Goal: Information Seeking & Learning: Learn about a topic

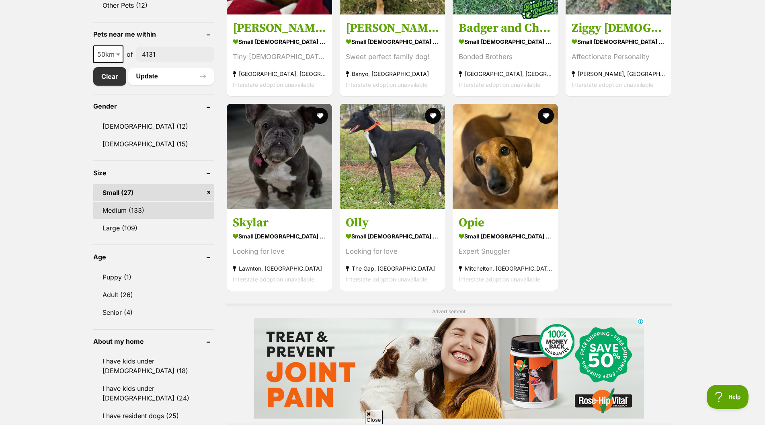
click at [118, 211] on link "Medium (133)" at bounding box center [153, 210] width 121 height 17
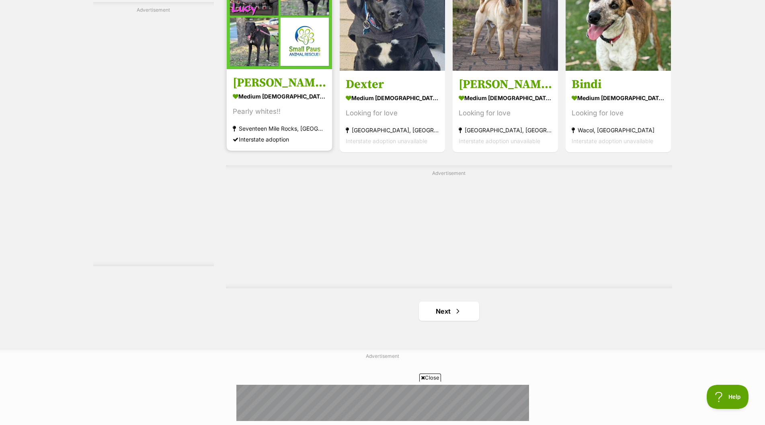
scroll to position [1367, 0]
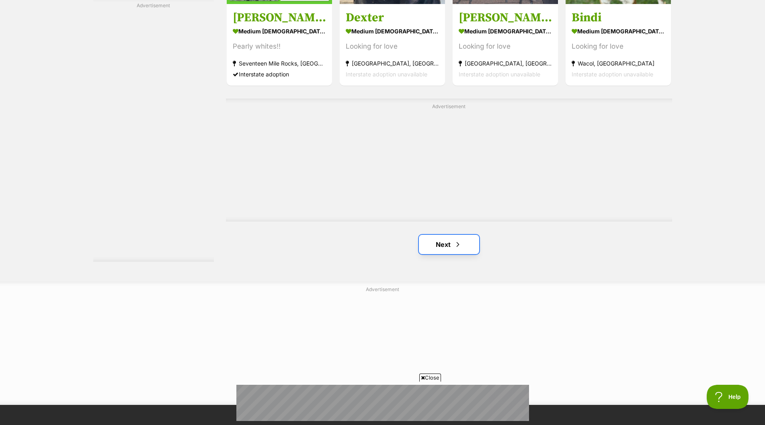
click at [442, 241] on link "Next" at bounding box center [449, 244] width 60 height 19
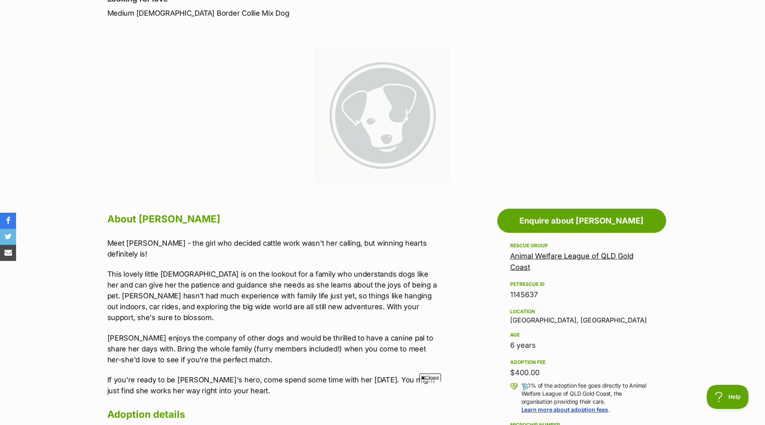
scroll to position [161, 0]
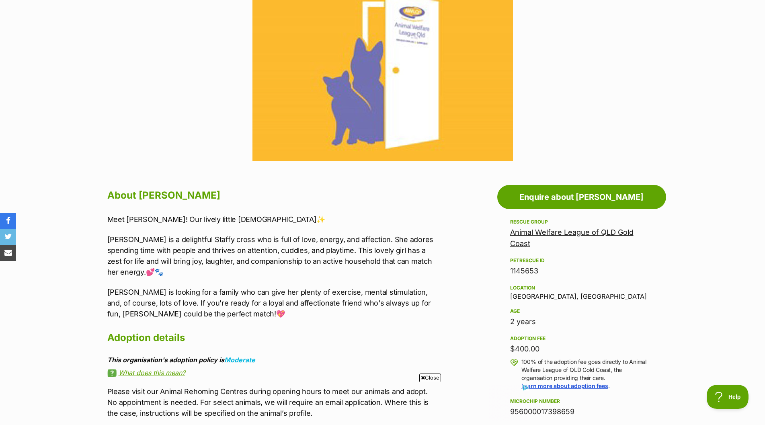
scroll to position [282, 0]
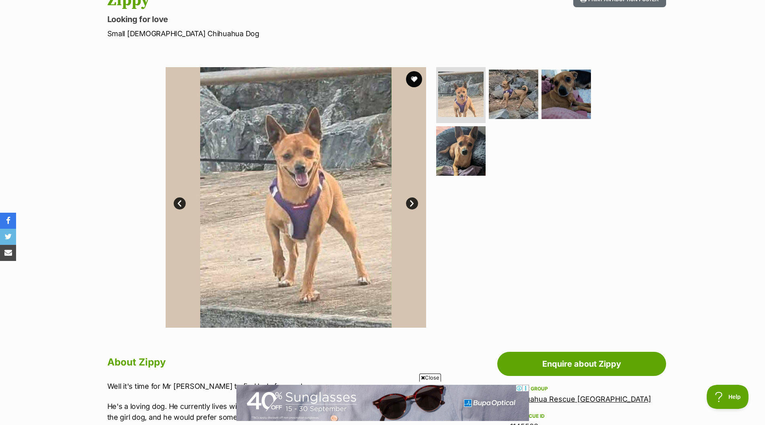
scroll to position [80, 0]
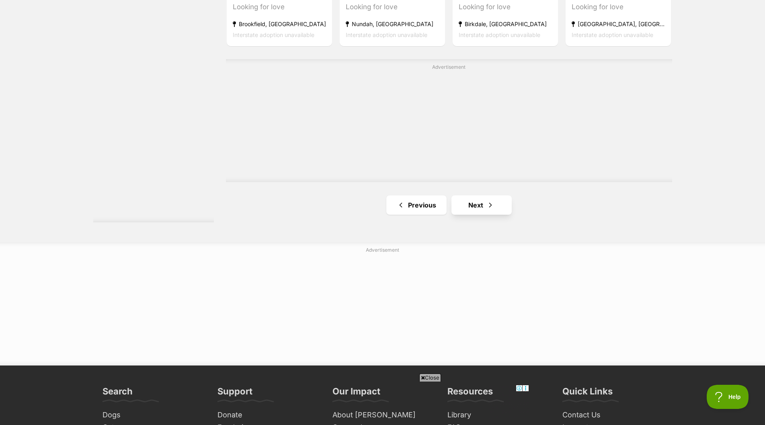
scroll to position [1408, 0]
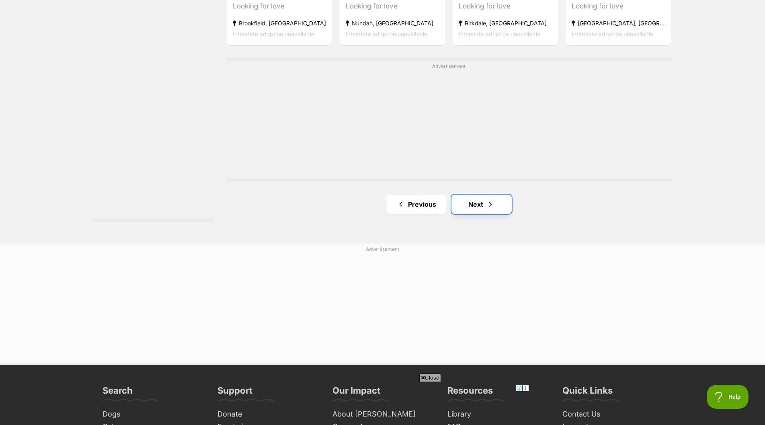
click at [471, 205] on link "Next" at bounding box center [482, 204] width 60 height 19
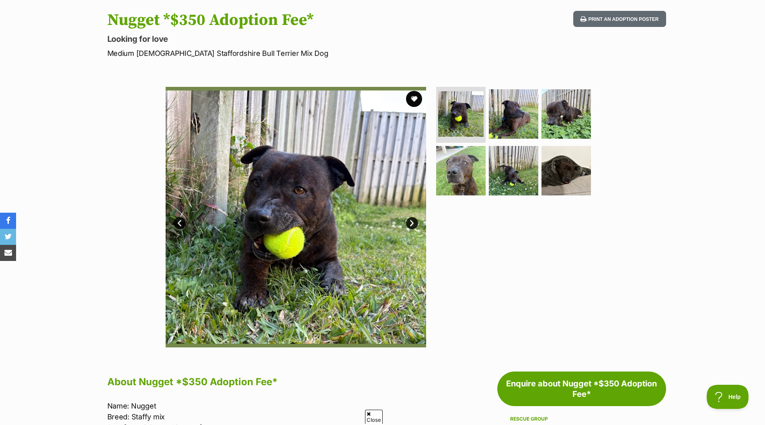
click at [414, 222] on link "Next" at bounding box center [412, 223] width 12 height 12
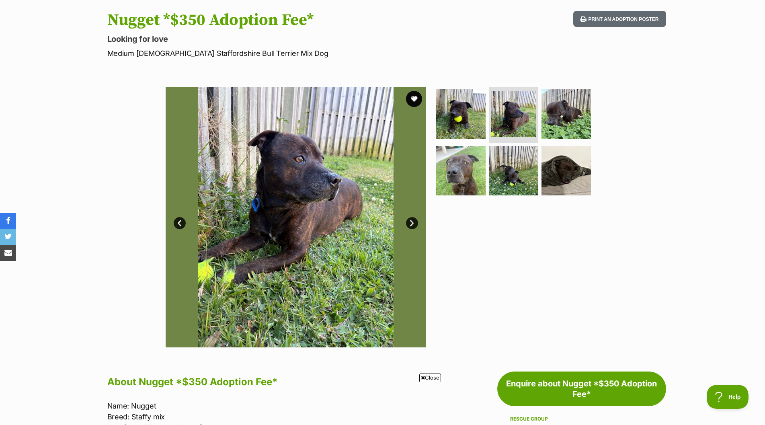
click at [414, 222] on link "Next" at bounding box center [412, 223] width 12 height 12
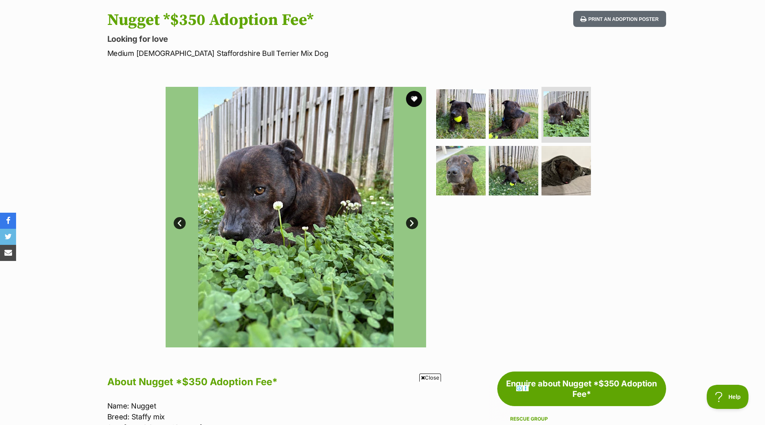
click at [414, 222] on link "Next" at bounding box center [412, 223] width 12 height 12
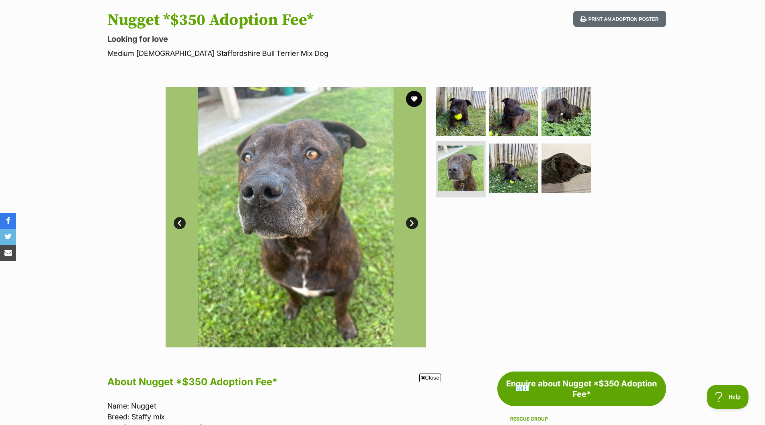
click at [414, 222] on link "Next" at bounding box center [412, 223] width 12 height 12
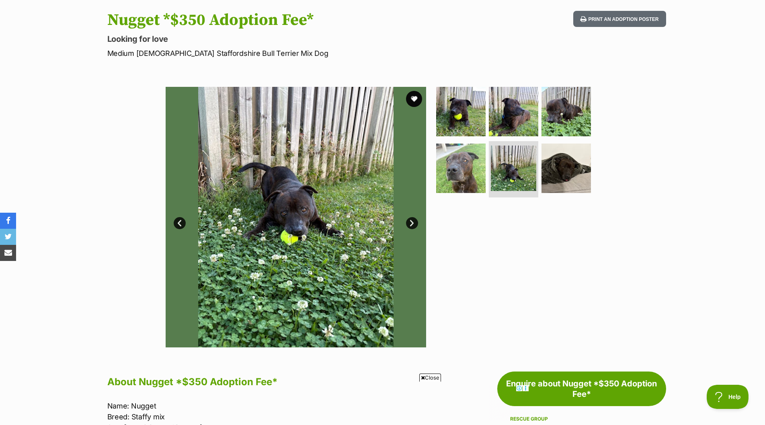
click at [414, 222] on link "Next" at bounding box center [412, 223] width 12 height 12
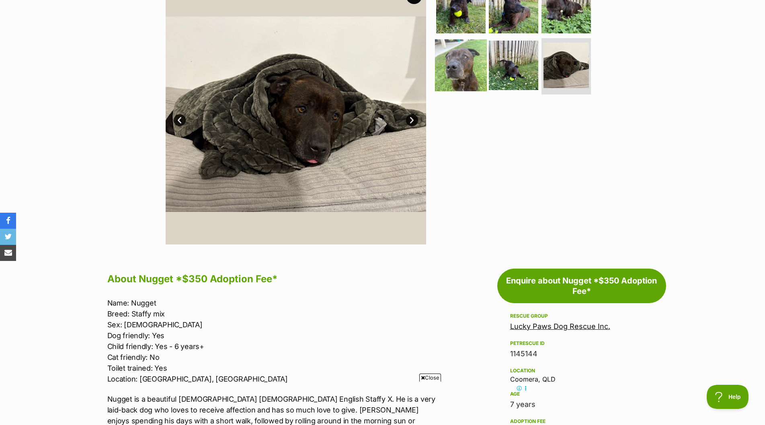
scroll to position [121, 0]
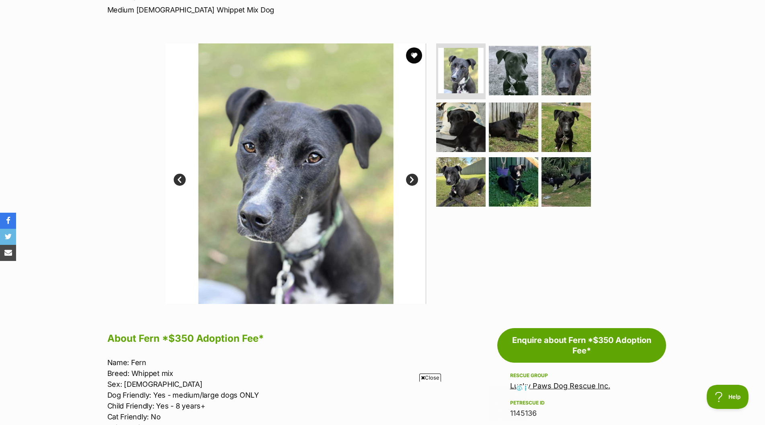
scroll to position [40, 0]
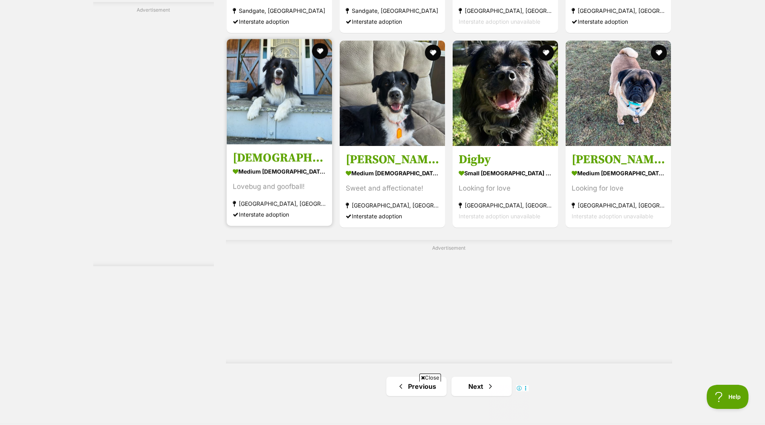
scroll to position [1408, 0]
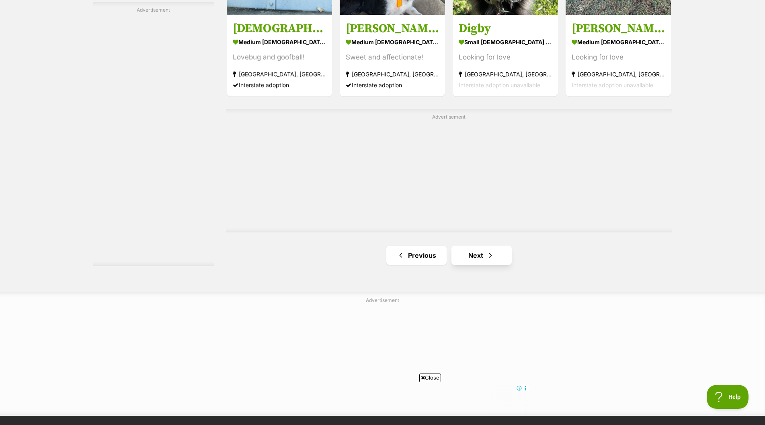
click at [475, 254] on link "Next" at bounding box center [482, 255] width 60 height 19
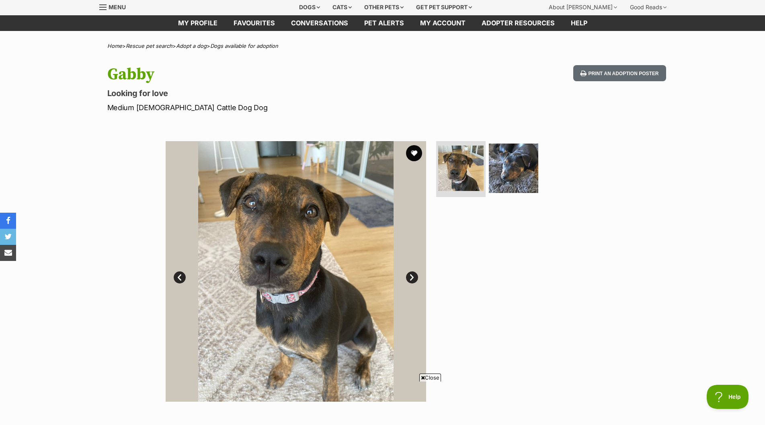
scroll to position [80, 0]
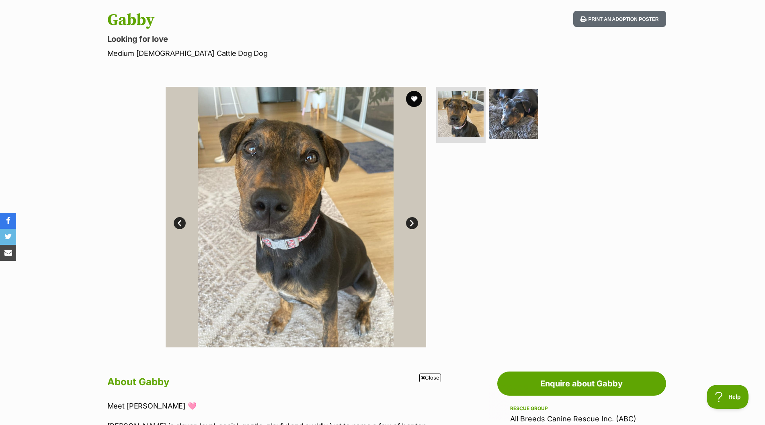
click at [408, 222] on link "Next" at bounding box center [412, 223] width 12 height 12
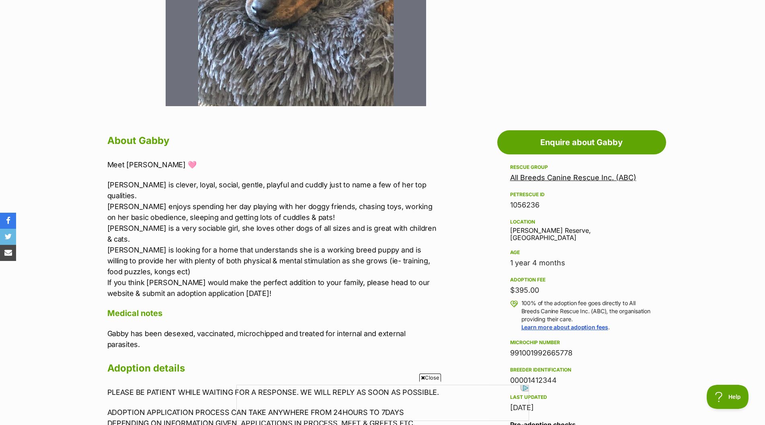
scroll to position [0, 0]
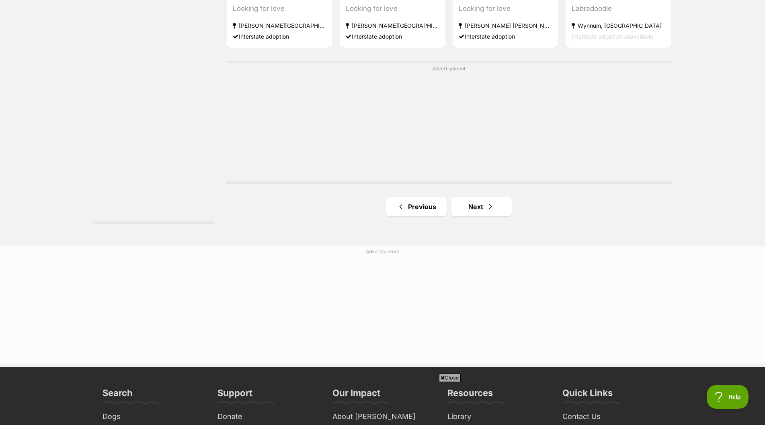
scroll to position [1408, 0]
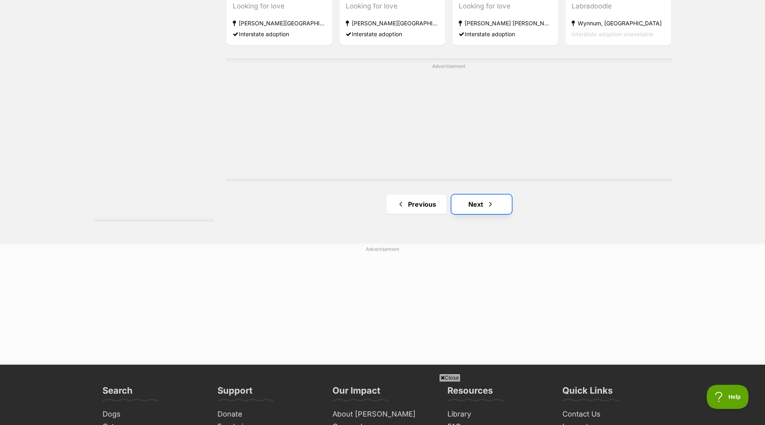
click at [471, 206] on link "Next" at bounding box center [482, 204] width 60 height 19
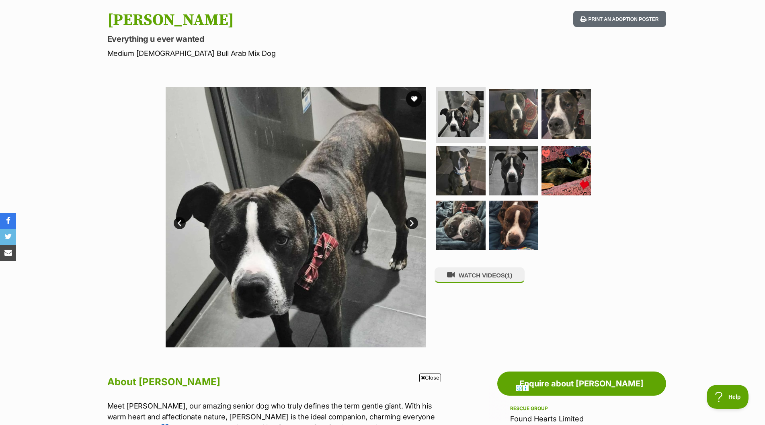
click at [411, 222] on link "Next" at bounding box center [412, 223] width 12 height 12
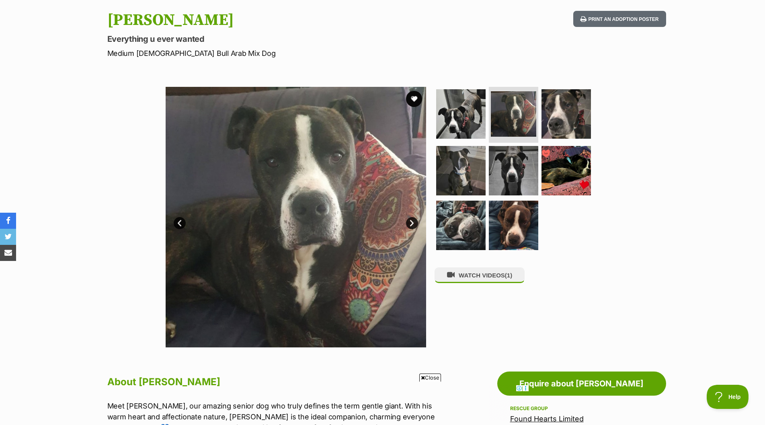
click at [412, 222] on link "Next" at bounding box center [412, 223] width 12 height 12
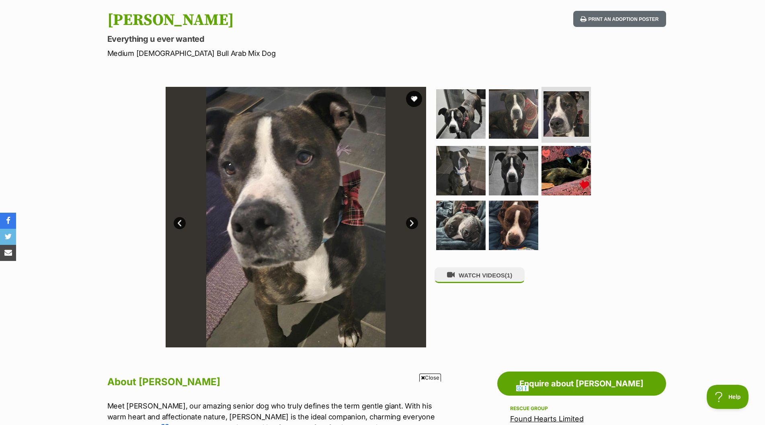
click at [413, 222] on link "Next" at bounding box center [412, 223] width 12 height 12
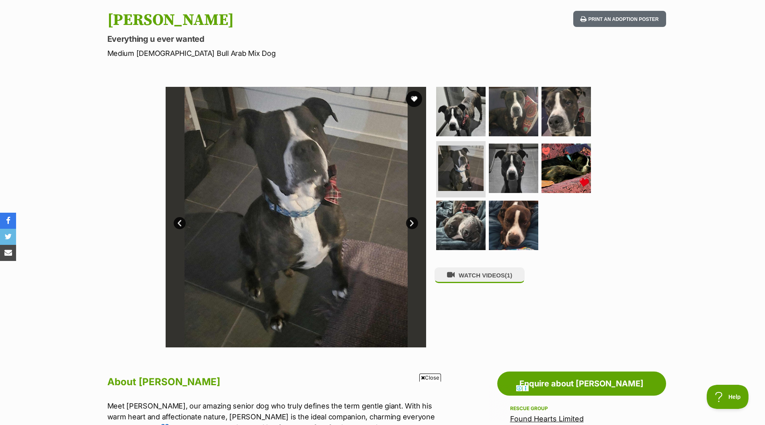
click at [413, 222] on link "Next" at bounding box center [412, 223] width 12 height 12
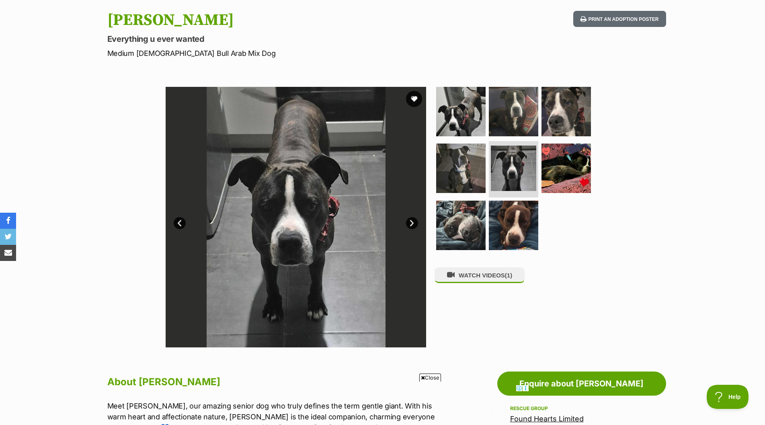
click at [415, 223] on link "Next" at bounding box center [412, 223] width 12 height 12
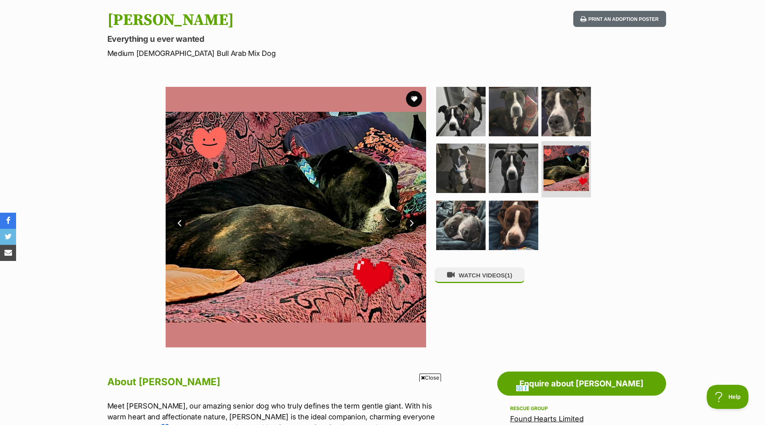
click at [415, 223] on link "Next" at bounding box center [412, 223] width 12 height 12
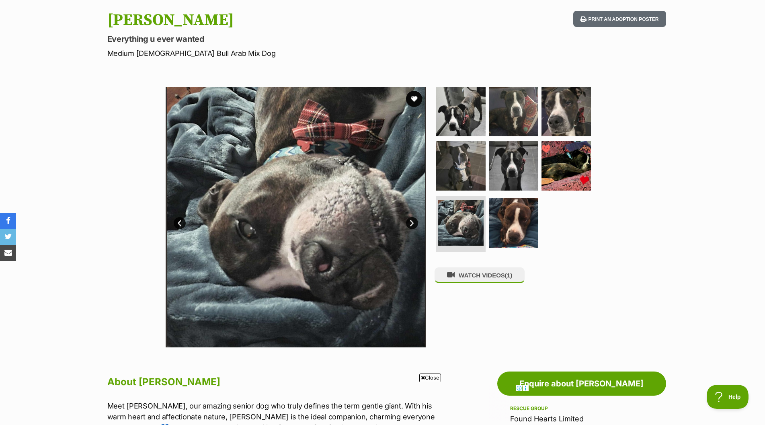
click at [416, 224] on link "Next" at bounding box center [412, 223] width 12 height 12
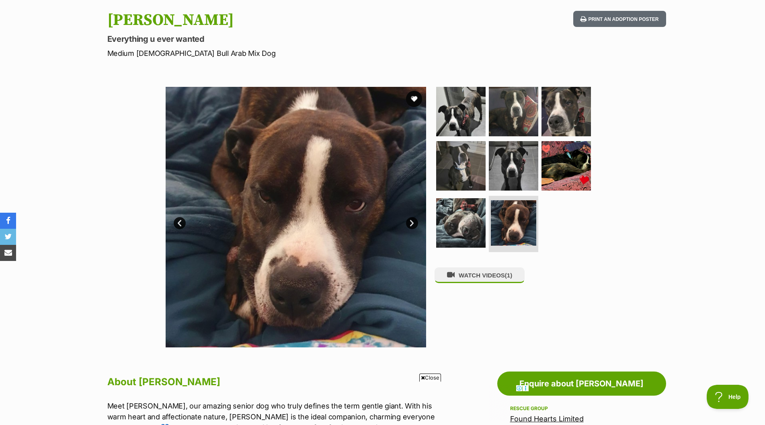
click at [416, 224] on link "Next" at bounding box center [412, 223] width 12 height 12
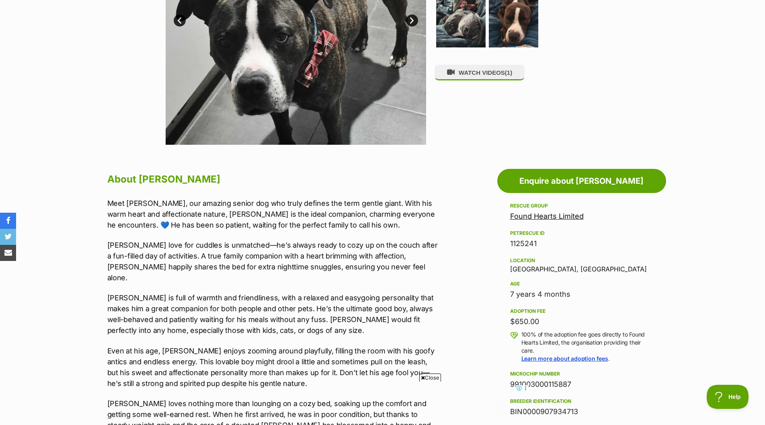
scroll to position [241, 0]
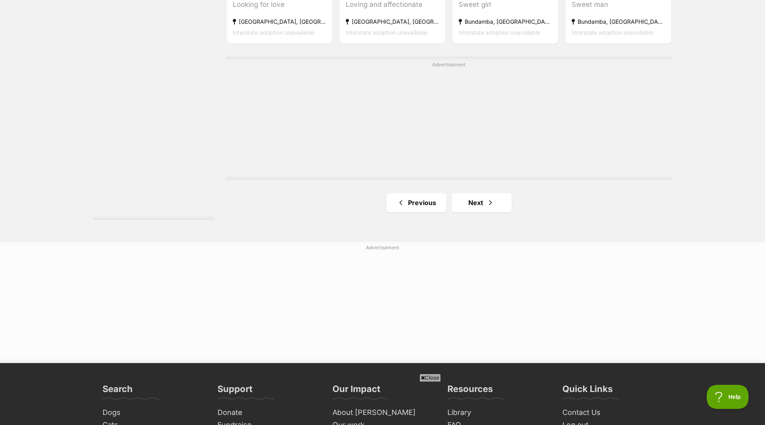
scroll to position [1448, 0]
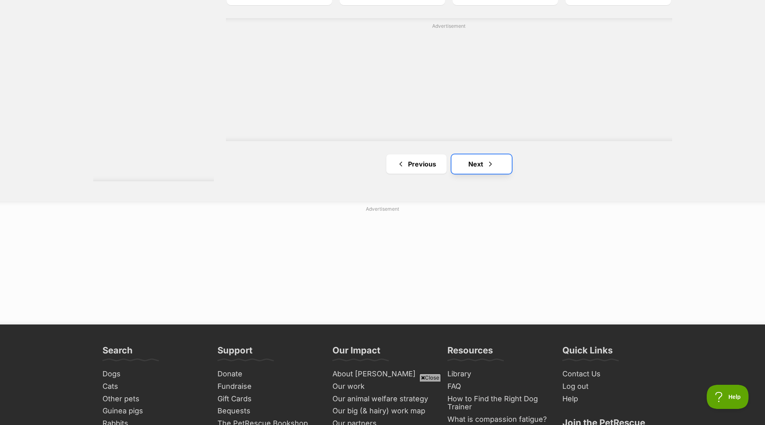
click at [472, 166] on link "Next" at bounding box center [482, 163] width 60 height 19
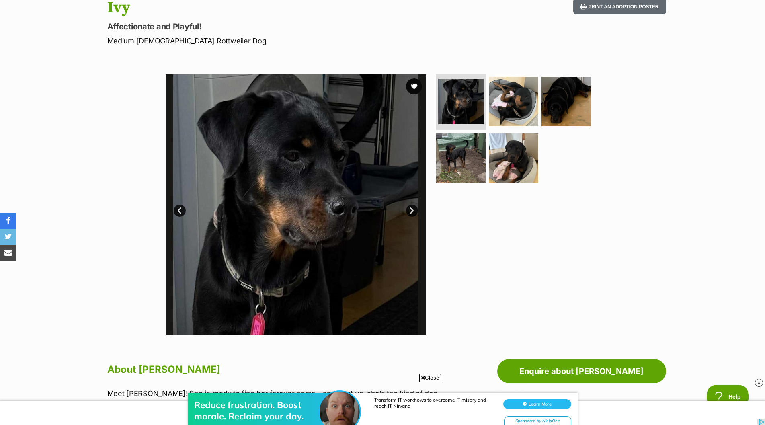
scroll to position [80, 0]
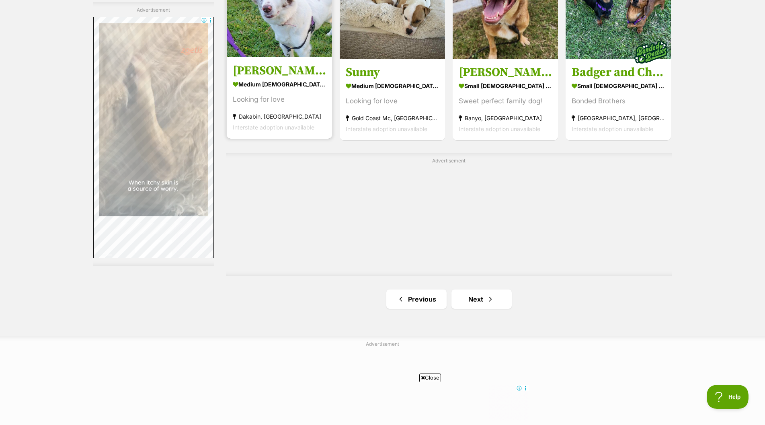
scroll to position [1367, 0]
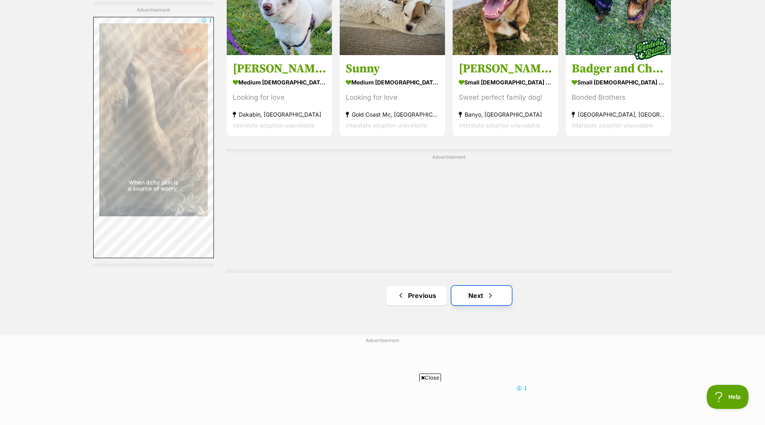
click at [481, 294] on link "Next" at bounding box center [482, 295] width 60 height 19
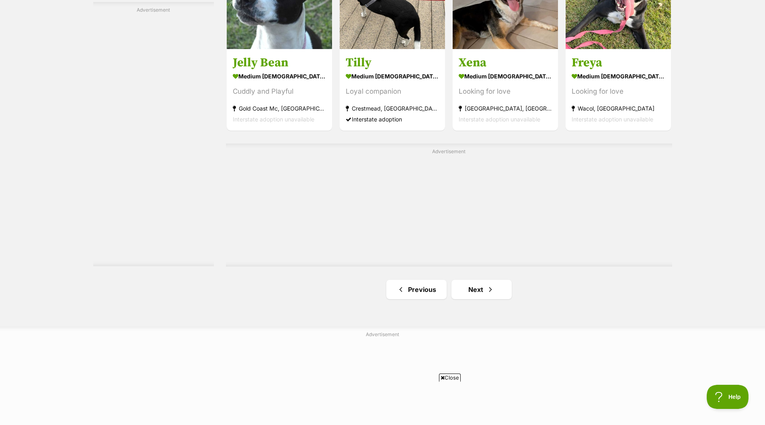
scroll to position [1327, 0]
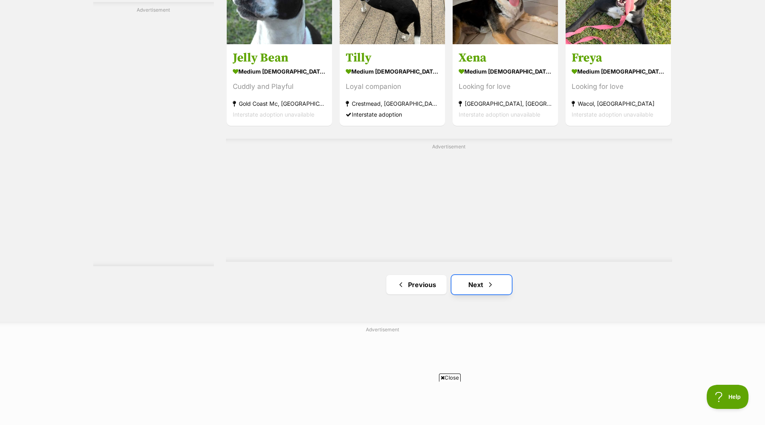
click at [471, 284] on link "Next" at bounding box center [482, 284] width 60 height 19
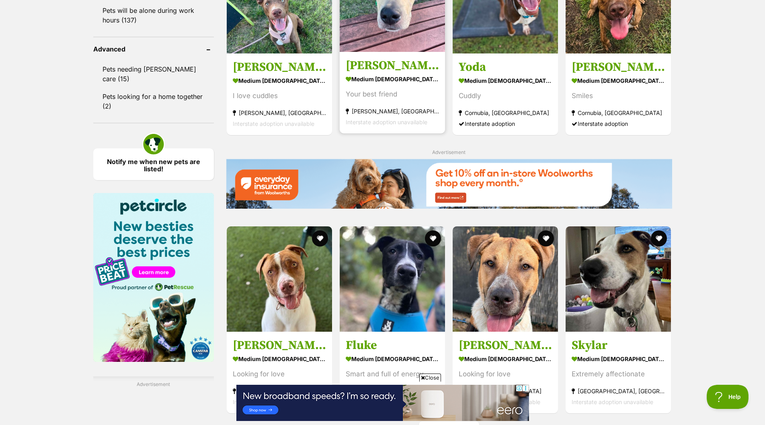
scroll to position [845, 0]
